Goal: Task Accomplishment & Management: Use online tool/utility

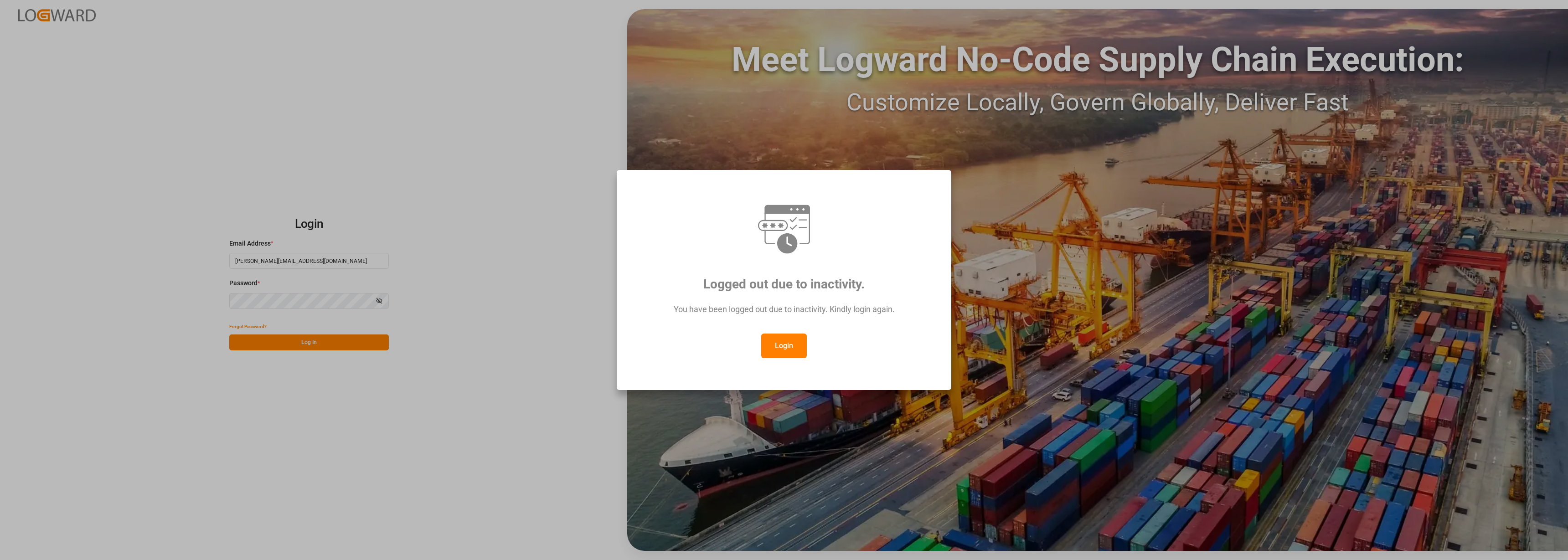
click at [295, 341] on div "Logged out due to inactivity. You have been logged out due to inactivity. Kindl…" at bounding box center [784, 280] width 1568 height 560
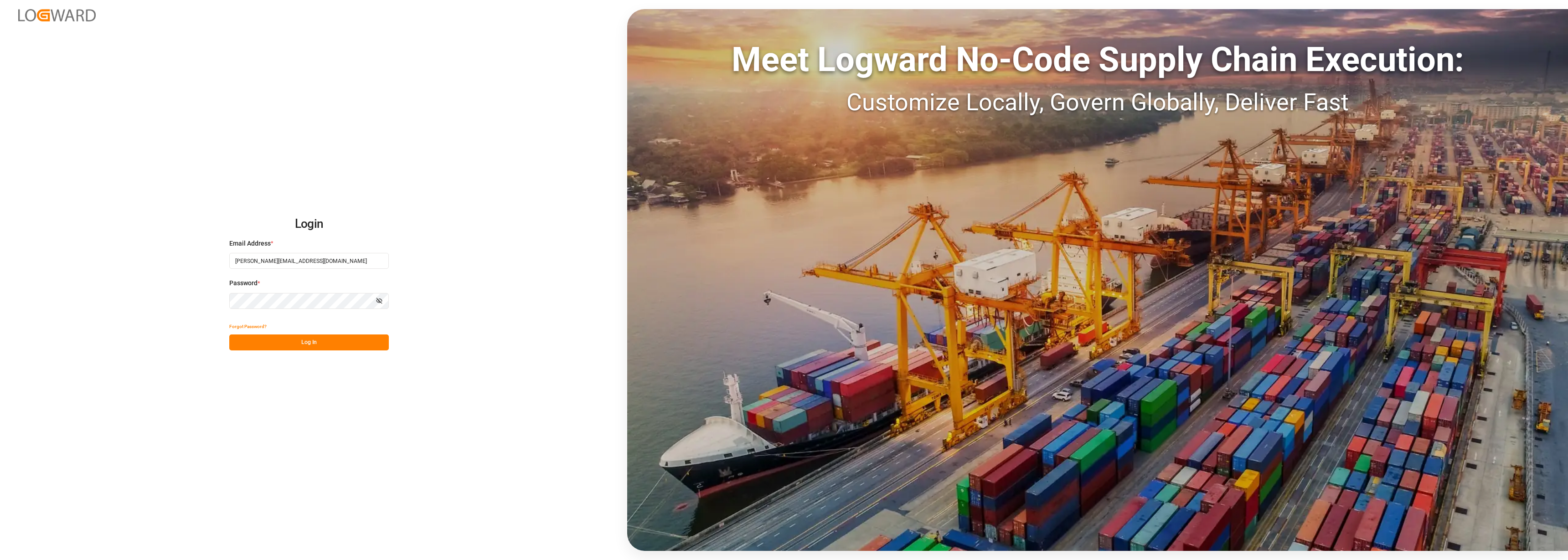
click at [295, 341] on button "Log In" at bounding box center [309, 343] width 159 height 16
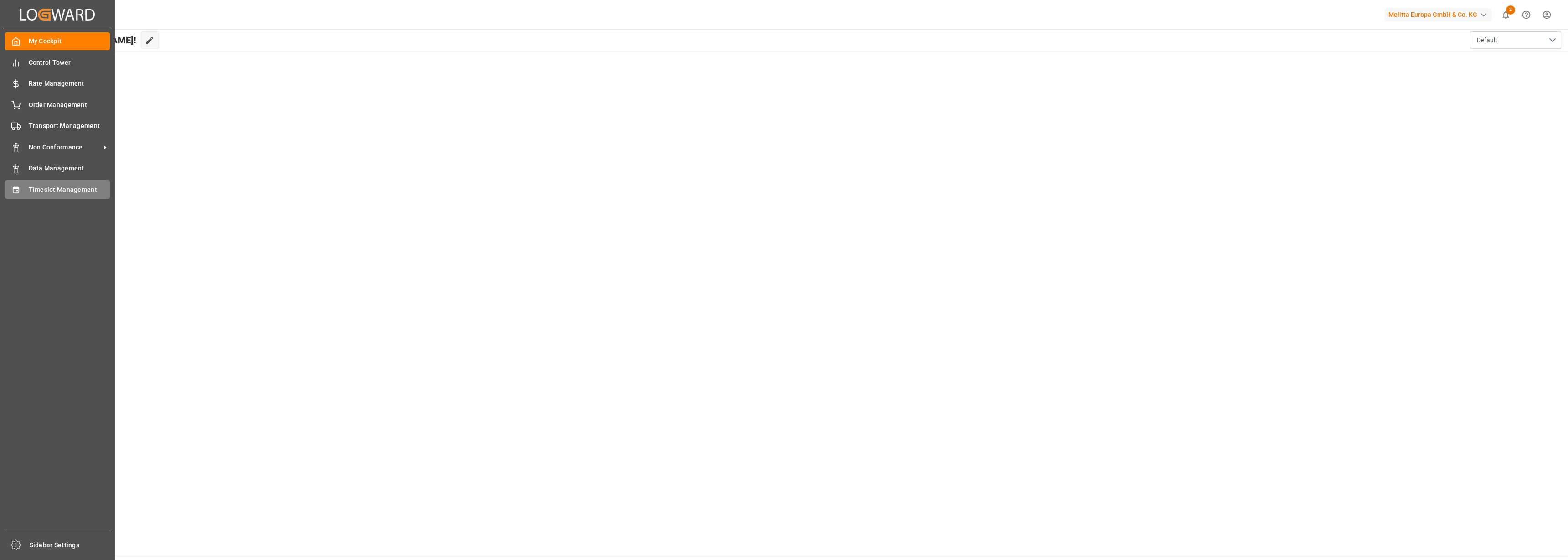
click at [13, 194] on icon at bounding box center [16, 190] width 9 height 9
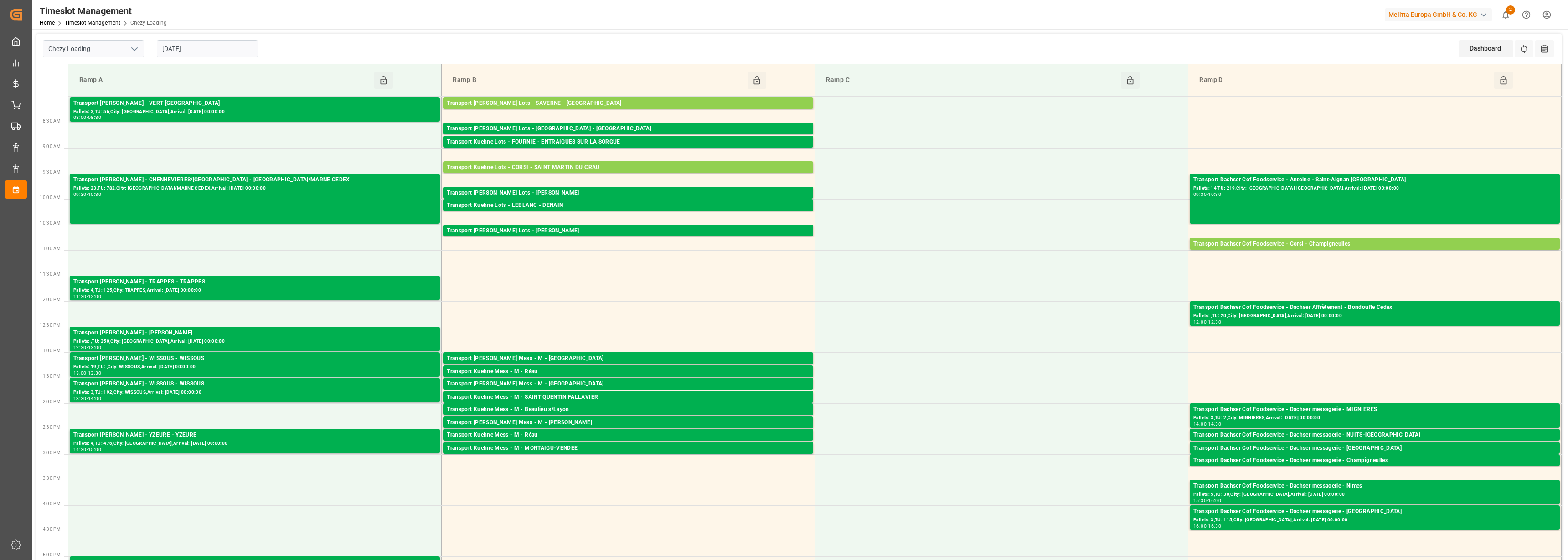
click at [133, 50] on icon "open menu" at bounding box center [135, 49] width 11 height 11
click at [96, 92] on div "Chezy Unloading" at bounding box center [93, 89] width 100 height 21
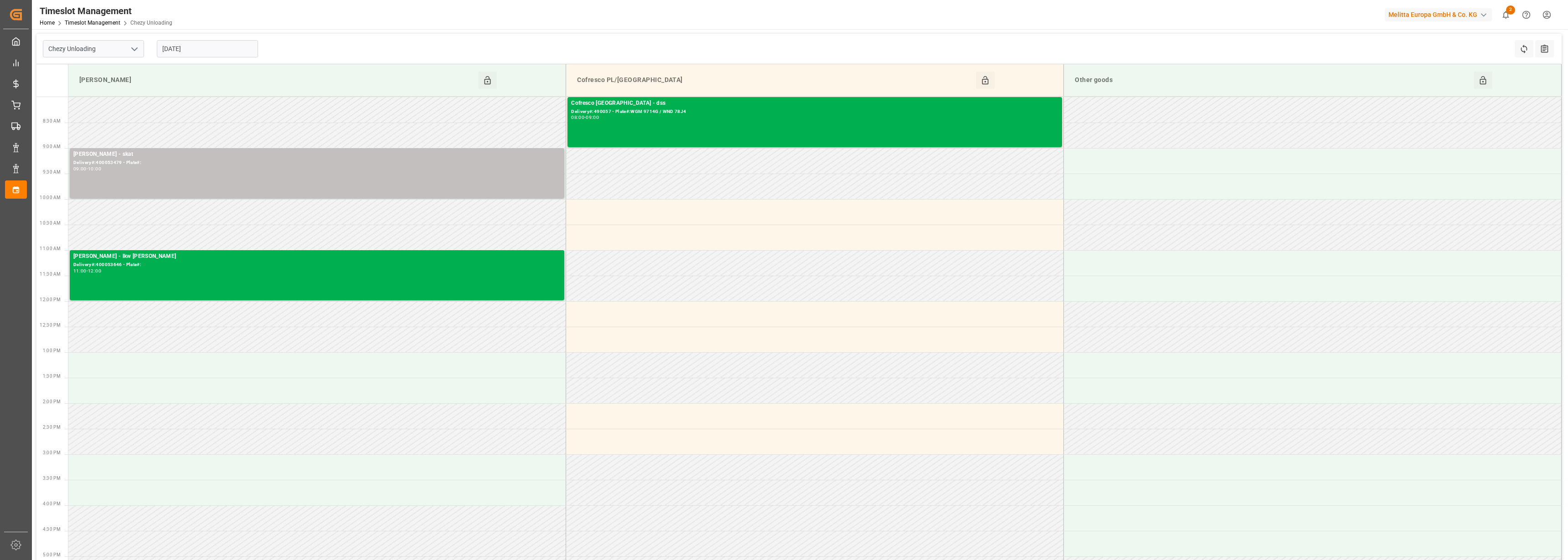
click at [137, 52] on icon "open menu" at bounding box center [135, 49] width 11 height 11
click at [114, 69] on div "Chezy Loading" at bounding box center [93, 69] width 100 height 21
type input "Chezy Loading"
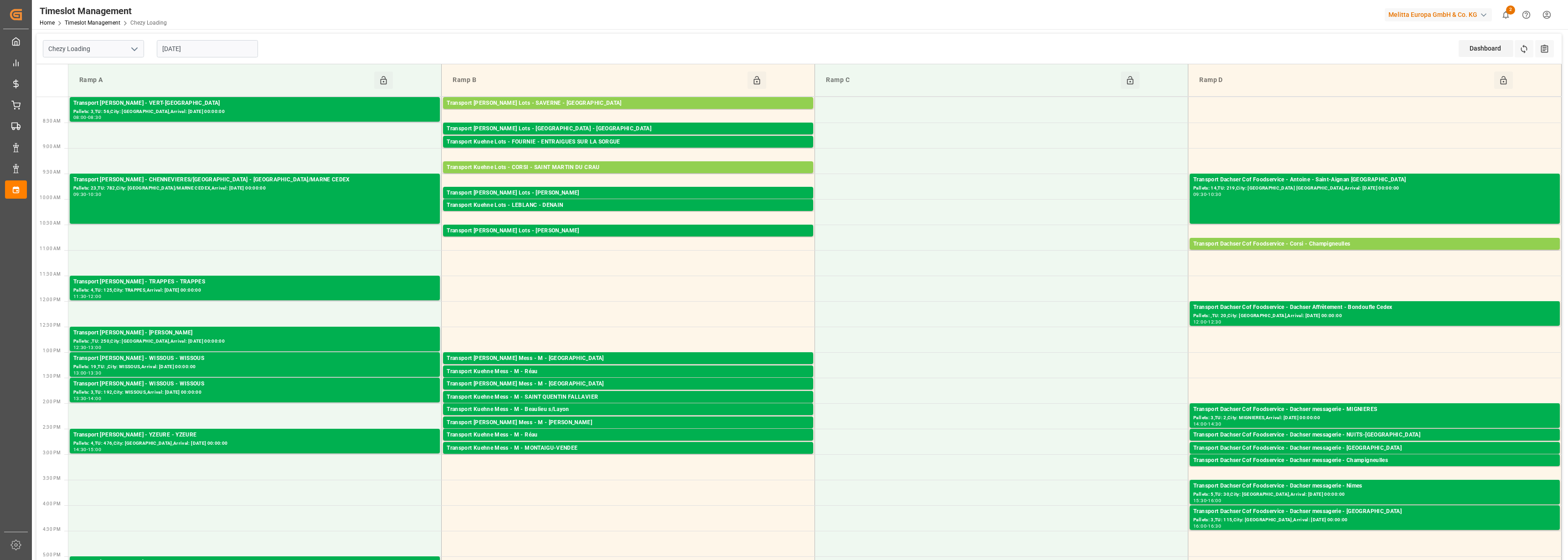
click at [194, 41] on input "[DATE]" at bounding box center [208, 49] width 101 height 17
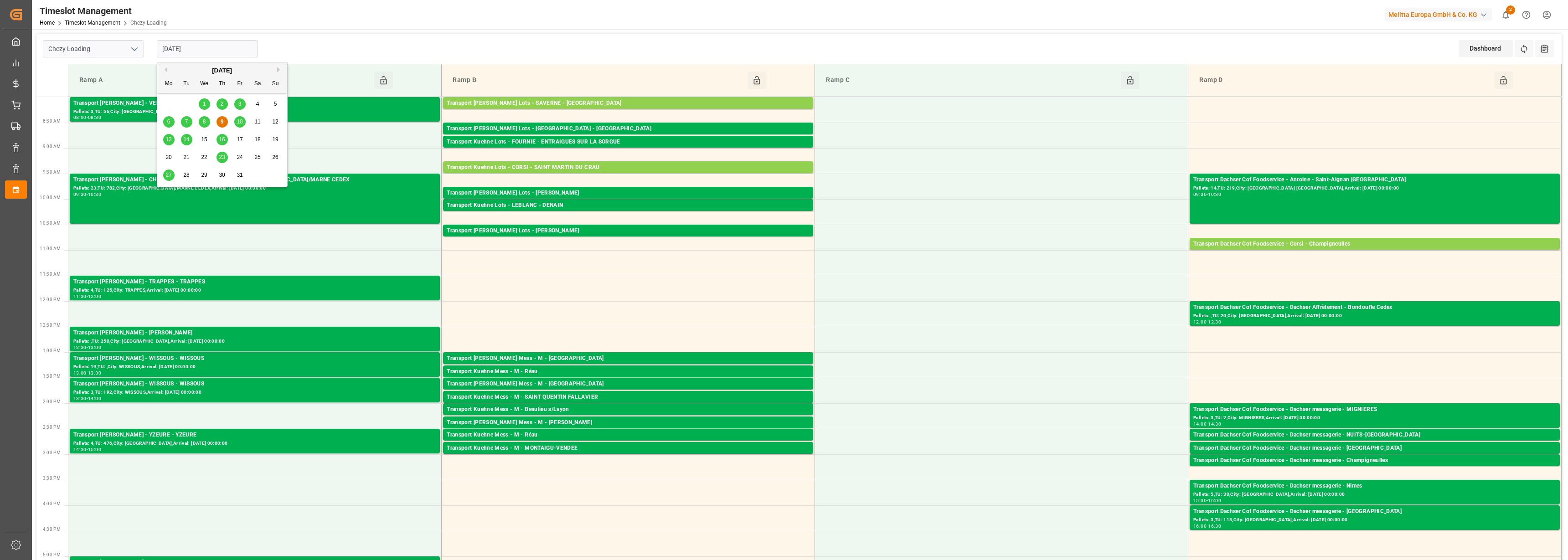
click at [238, 119] on span "10" at bounding box center [240, 122] width 6 height 6
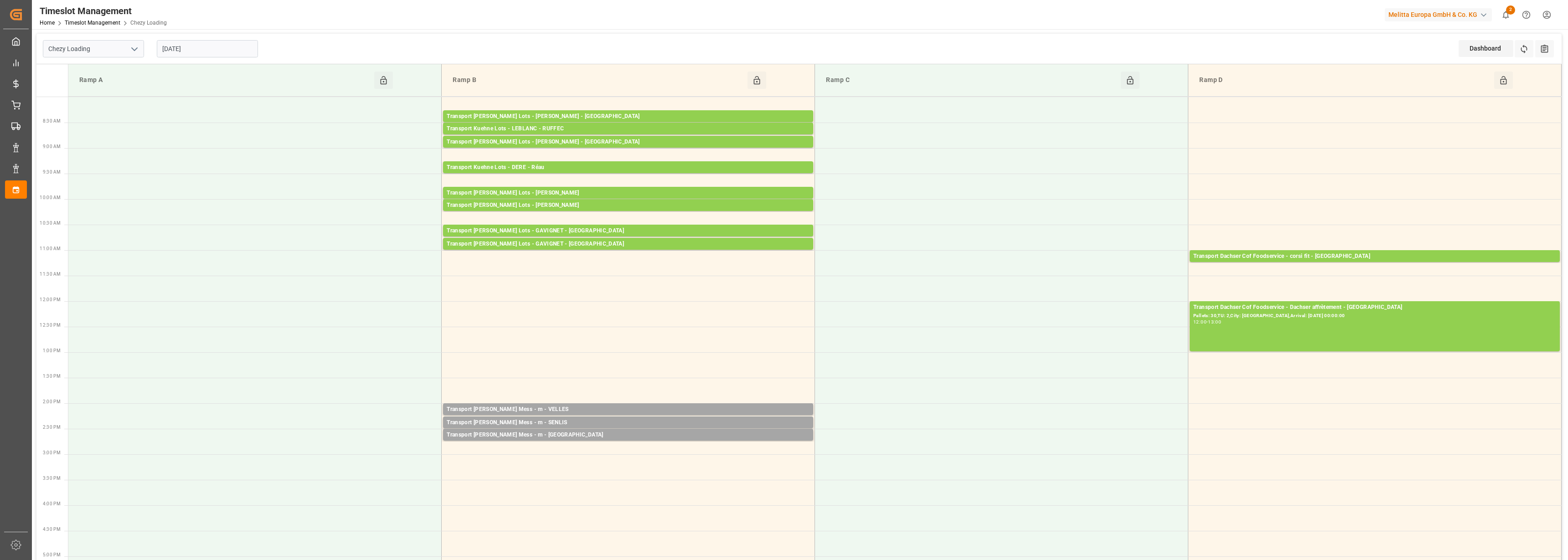
click at [231, 50] on input "[DATE]" at bounding box center [208, 49] width 101 height 17
click at [170, 140] on span "13" at bounding box center [169, 139] width 6 height 6
type input "[DATE]"
